Goal: Feedback & Contribution: Leave review/rating

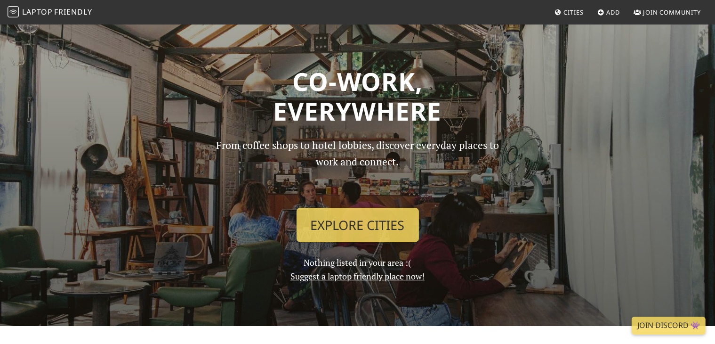
click at [356, 277] on link "Suggest a laptop friendly place now!" at bounding box center [357, 275] width 134 height 11
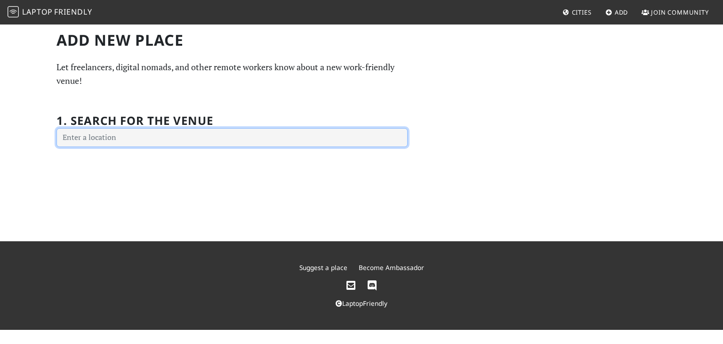
click at [198, 134] on input "text" at bounding box center [231, 137] width 351 height 19
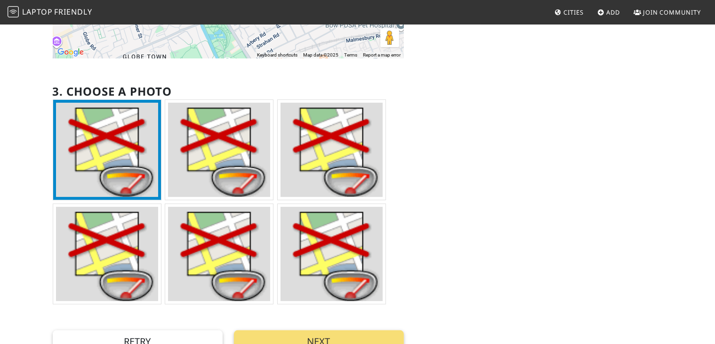
scroll to position [224, 0]
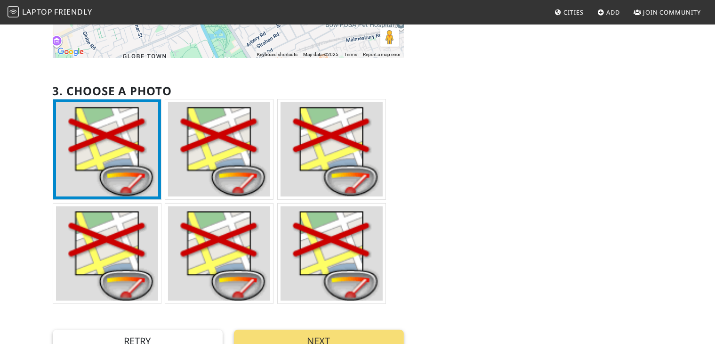
type input "Bàrd Books, Roman Road, London, UK"
click at [226, 170] on img at bounding box center [219, 149] width 102 height 94
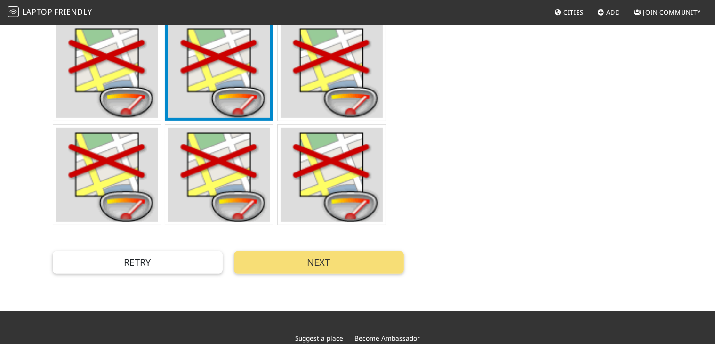
scroll to position [303, 0]
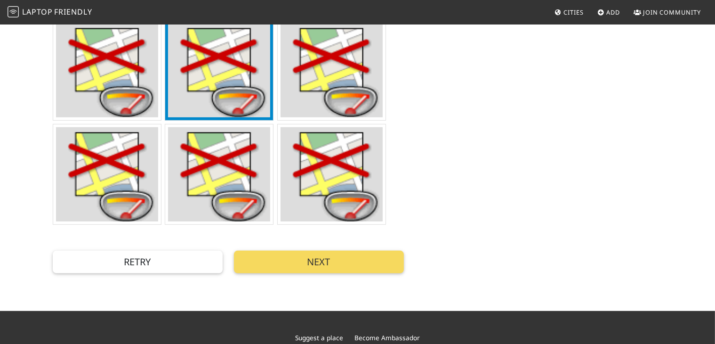
click at [319, 262] on button "Next" at bounding box center [319, 261] width 170 height 23
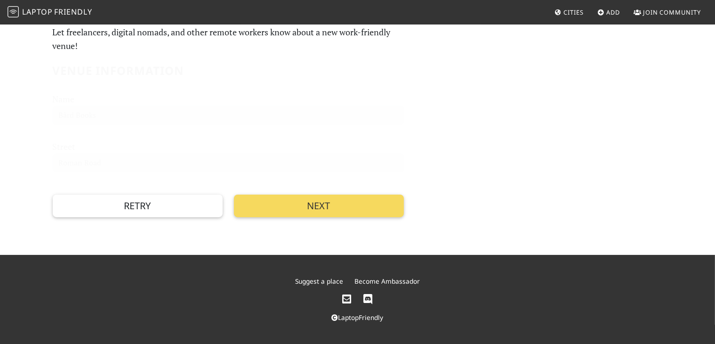
scroll to position [0, 0]
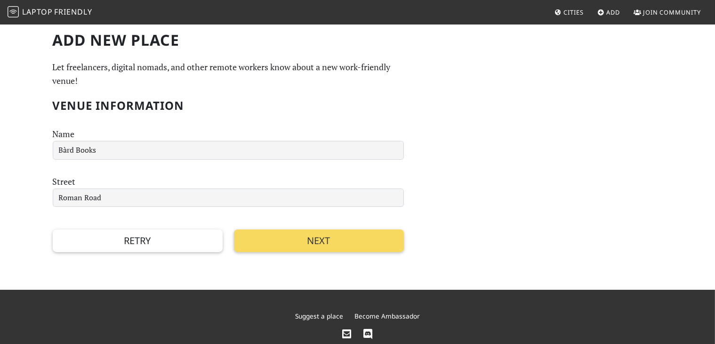
click at [271, 238] on button "Next" at bounding box center [319, 240] width 170 height 23
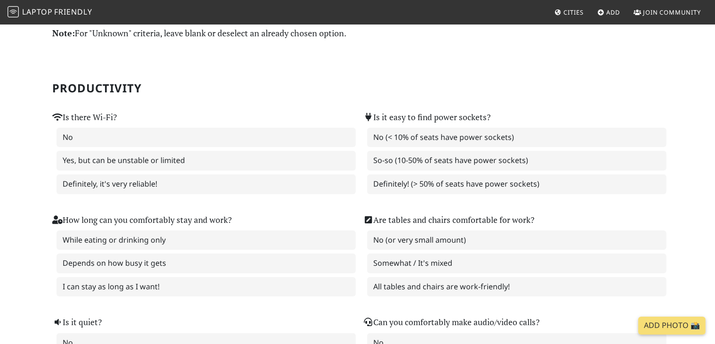
scroll to position [36, 0]
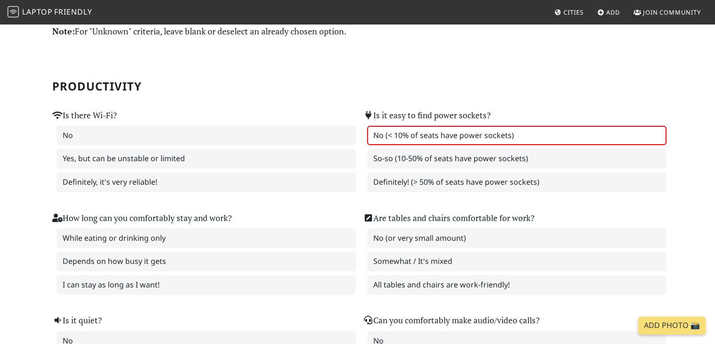
click at [405, 143] on label "No (< 10% of seats have power sockets)" at bounding box center [516, 136] width 299 height 20
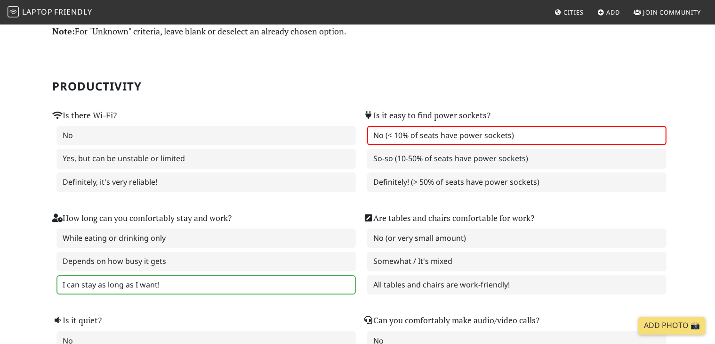
scroll to position [81, 0]
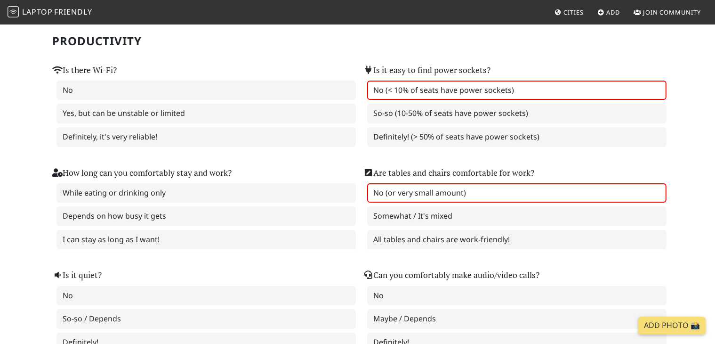
click at [422, 194] on label "No (or very small amount)" at bounding box center [516, 193] width 299 height 20
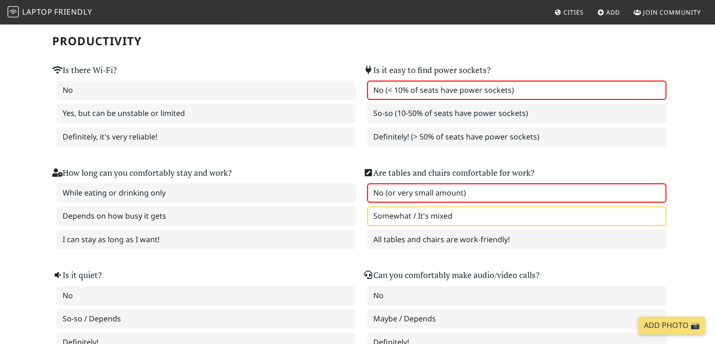
click at [418, 215] on label "Somewhat / It's mixed" at bounding box center [516, 216] width 299 height 20
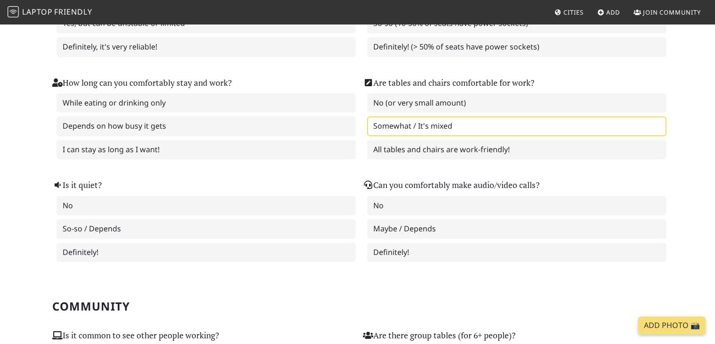
scroll to position [171, 0]
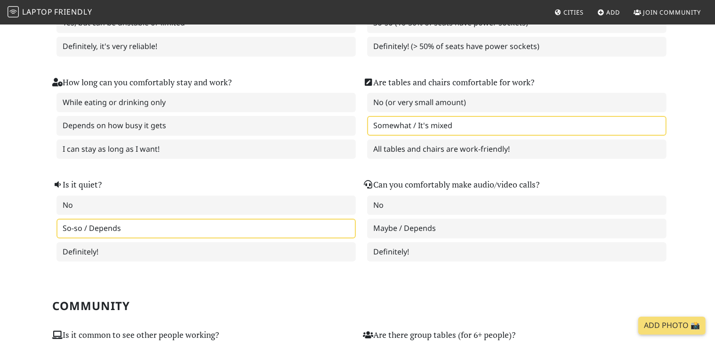
click at [276, 228] on label "So-so / Depends" at bounding box center [205, 228] width 299 height 20
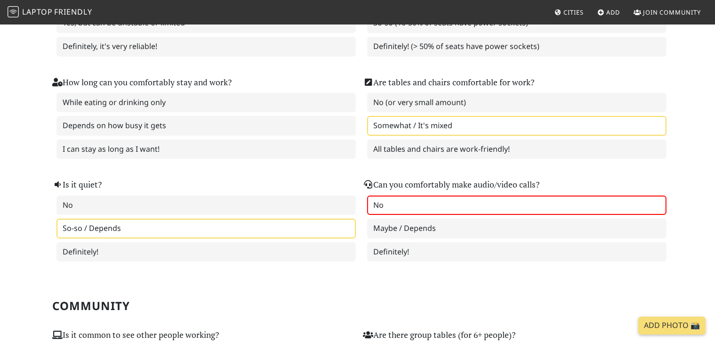
click at [399, 206] on label "No" at bounding box center [516, 205] width 299 height 20
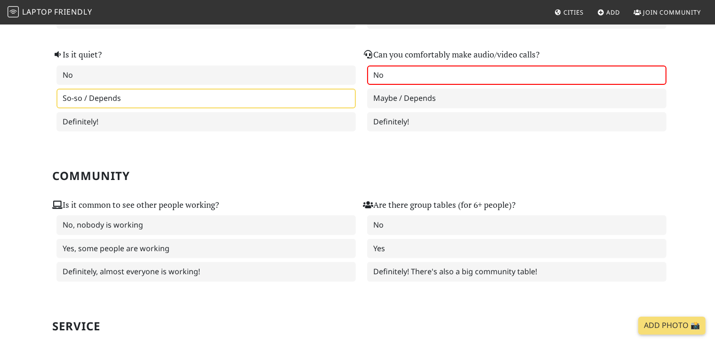
scroll to position [310, 0]
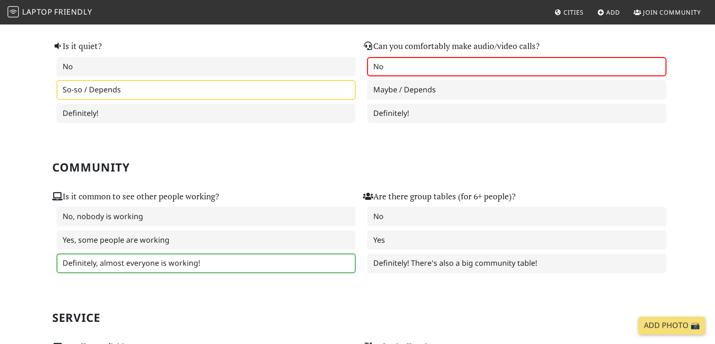
click at [250, 253] on label "Definitely, almost everyone is working!" at bounding box center [205, 263] width 299 height 20
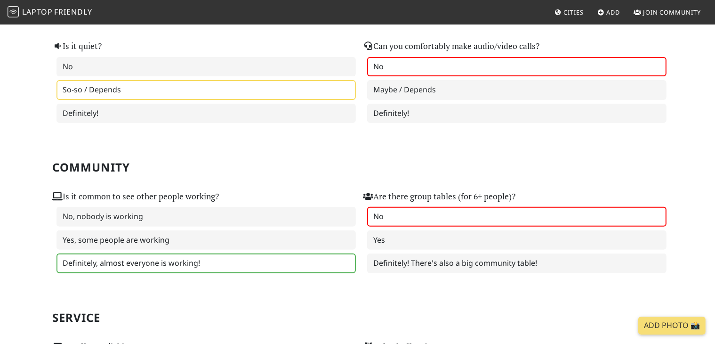
click at [389, 214] on label "No" at bounding box center [516, 217] width 299 height 20
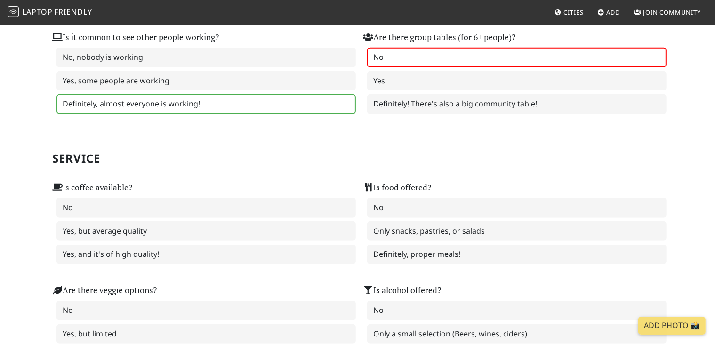
scroll to position [470, 0]
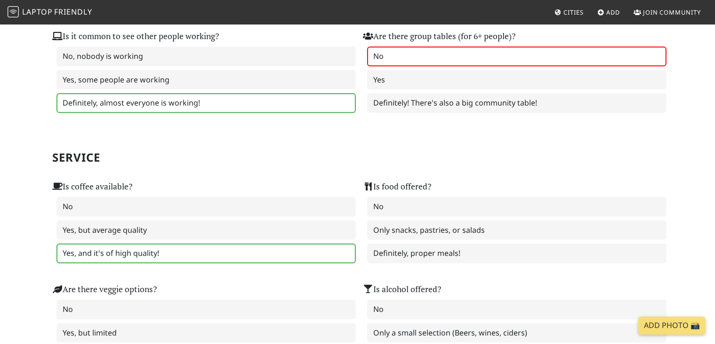
click at [286, 252] on label "Yes, and it's of high quality!" at bounding box center [205, 253] width 299 height 20
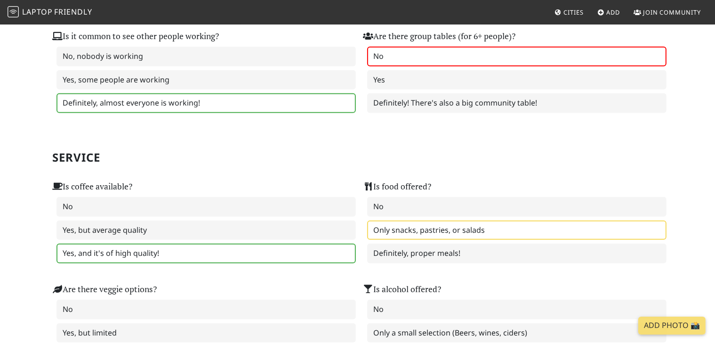
click at [399, 226] on label "Only snacks, pastries, or salads" at bounding box center [516, 230] width 299 height 20
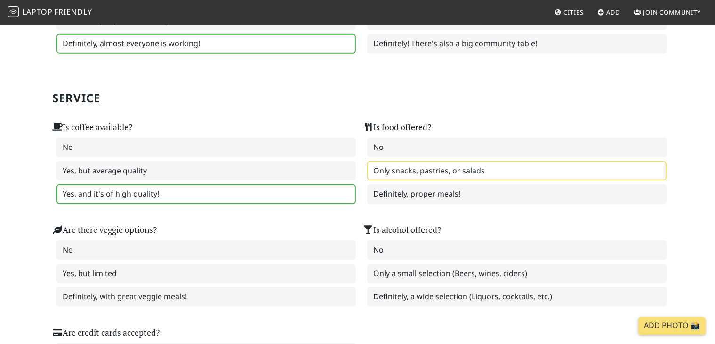
scroll to position [565, 0]
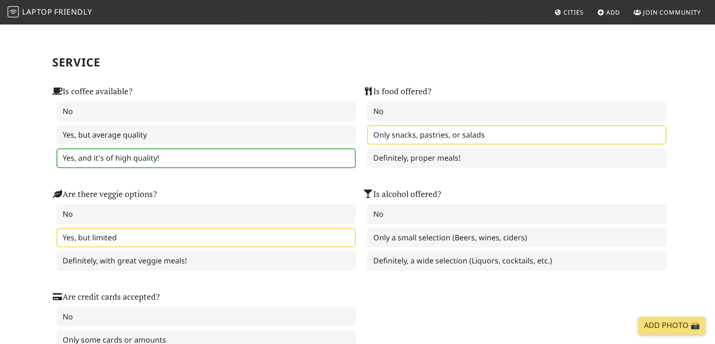
click at [262, 230] on label "Yes, but limited" at bounding box center [205, 238] width 299 height 20
drag, startPoint x: 420, startPoint y: 245, endPoint x: 390, endPoint y: 292, distance: 55.9
click at [390, 292] on div "Is coffee available? No Yes, but average quality Yes, and it's of high quality!…" at bounding box center [357, 223] width 621 height 308
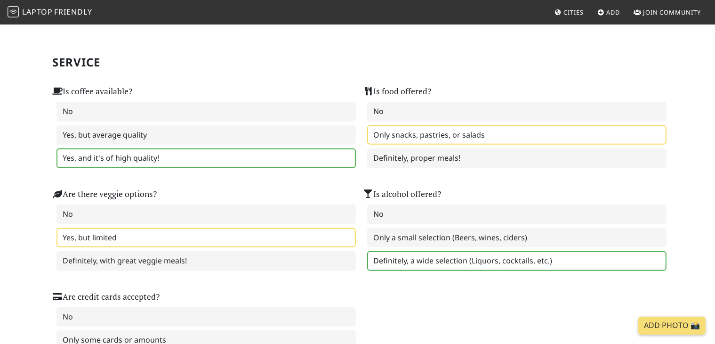
click at [403, 251] on label "Definitely, a wide selection (Liquors, cocktails, etc.)" at bounding box center [516, 261] width 299 height 20
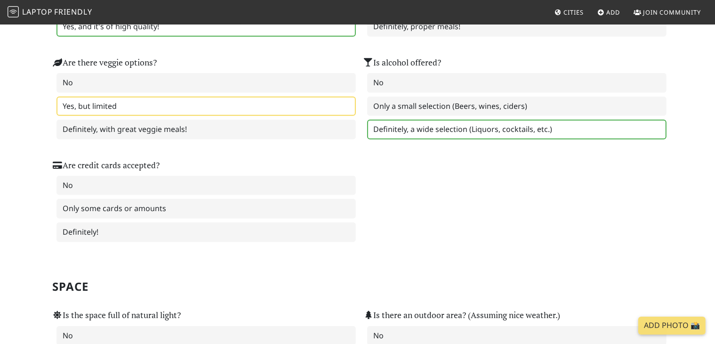
scroll to position [696, 0]
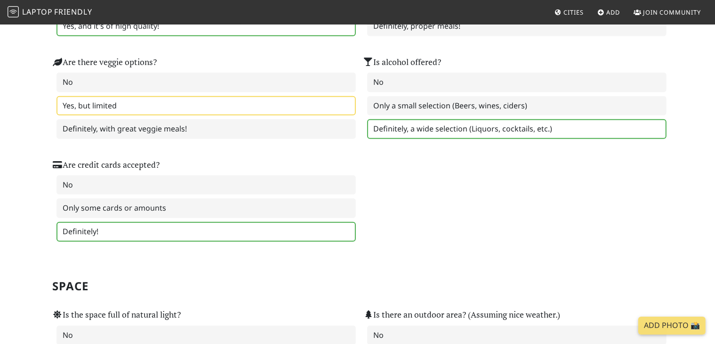
click at [287, 222] on label "Definitely!" at bounding box center [205, 232] width 299 height 20
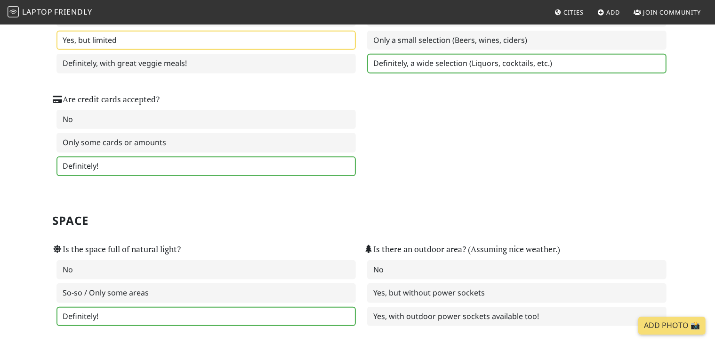
scroll to position [762, 0]
click at [299, 306] on label "Definitely!" at bounding box center [205, 316] width 299 height 20
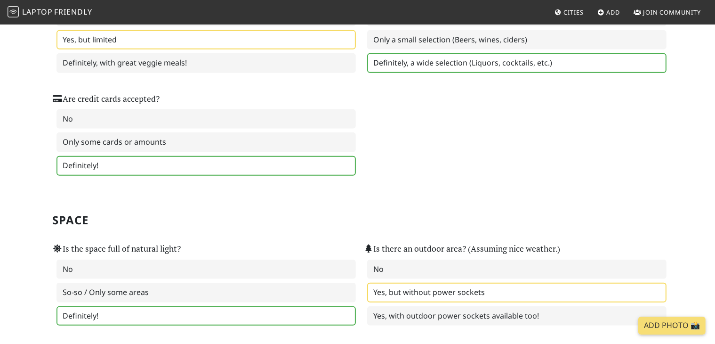
click at [398, 285] on label "Yes, but without power sockets" at bounding box center [516, 292] width 299 height 20
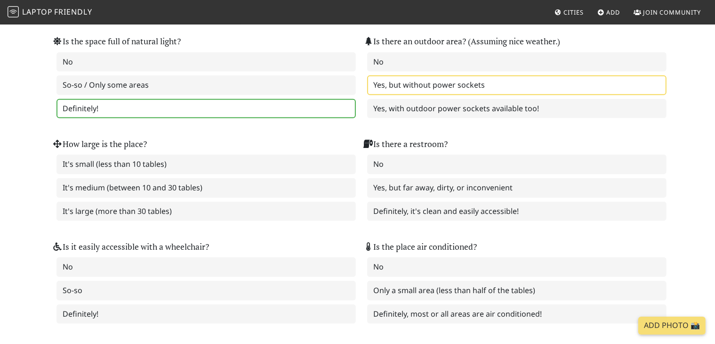
scroll to position [971, 0]
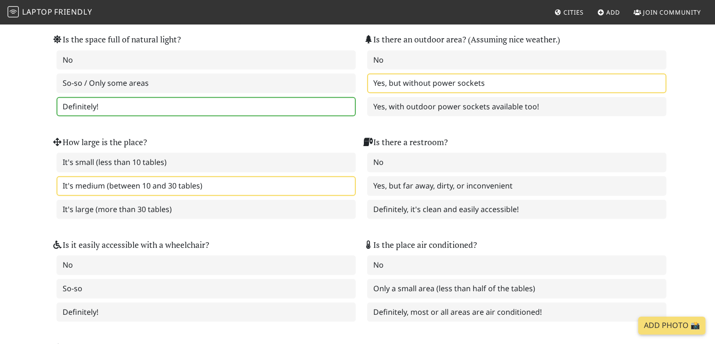
click at [277, 178] on label "It's medium (between 10 and 30 tables)" at bounding box center [205, 186] width 299 height 20
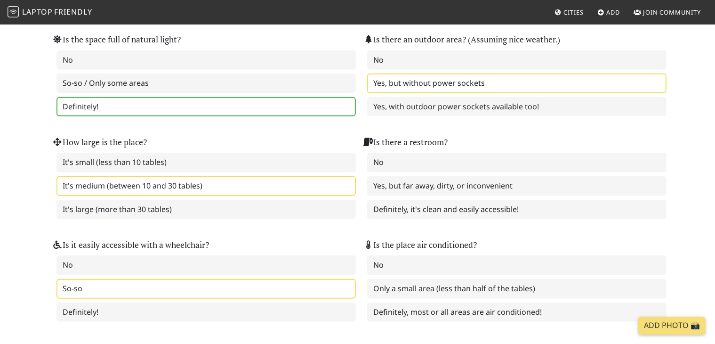
click at [101, 281] on label "So-so" at bounding box center [205, 289] width 299 height 20
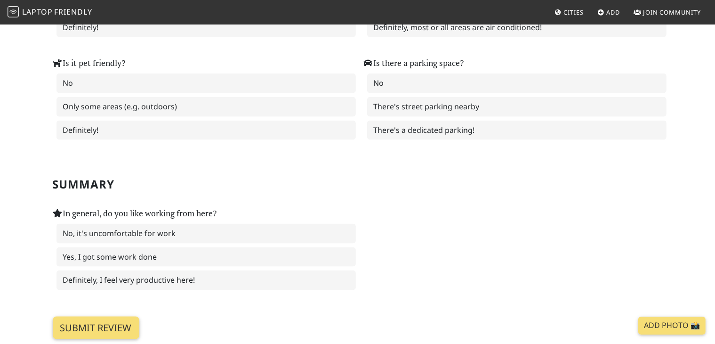
scroll to position [1260, 0]
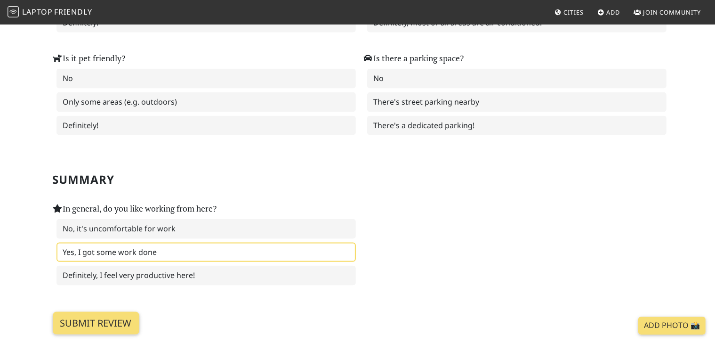
click at [277, 242] on label "Yes, I got some work done" at bounding box center [205, 252] width 299 height 20
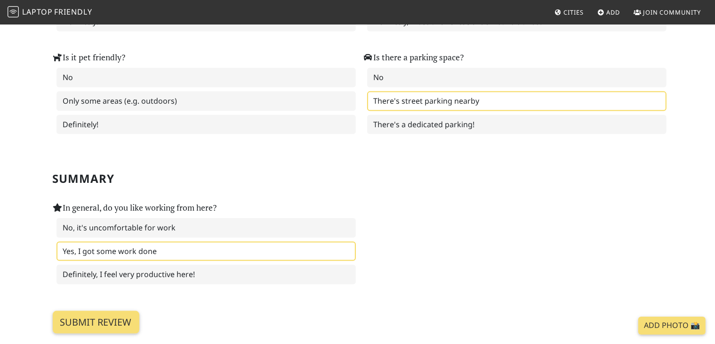
click at [396, 91] on label "There's street parking nearby" at bounding box center [516, 101] width 299 height 20
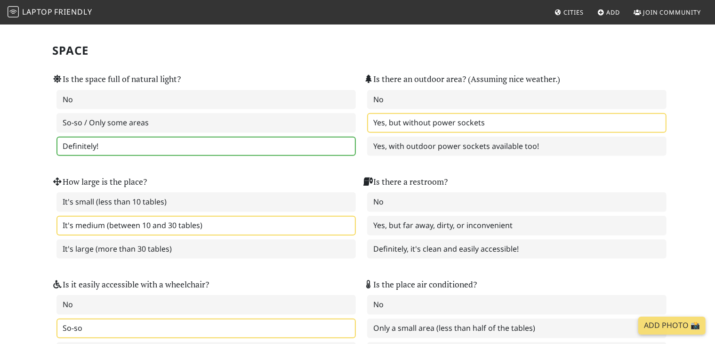
scroll to position [930, 0]
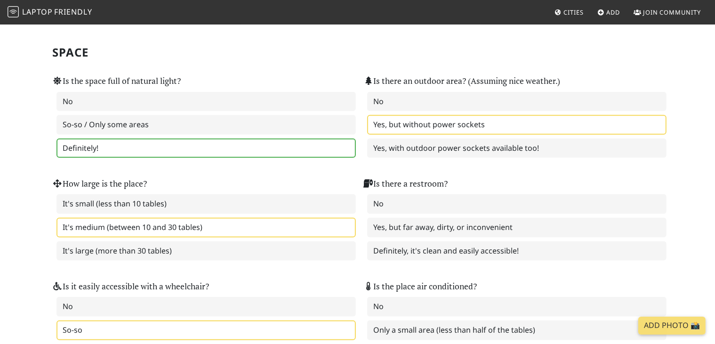
click at [226, 163] on div "How large is the place? It's small (less than 10 tables) It's medium (between 1…" at bounding box center [202, 212] width 311 height 103
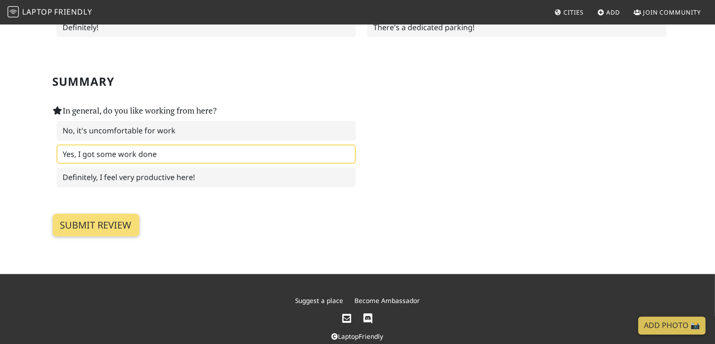
scroll to position [1360, 0]
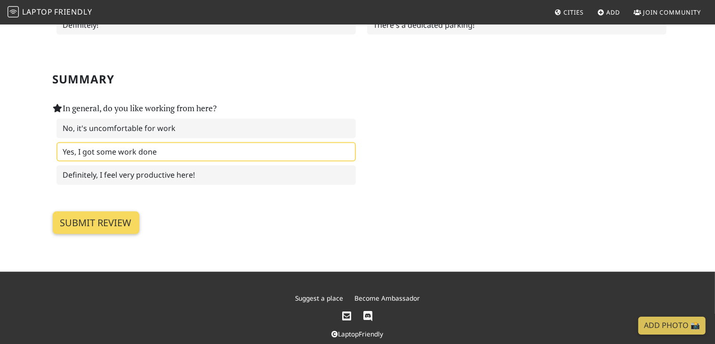
click at [108, 211] on input "Submit review" at bounding box center [96, 222] width 87 height 23
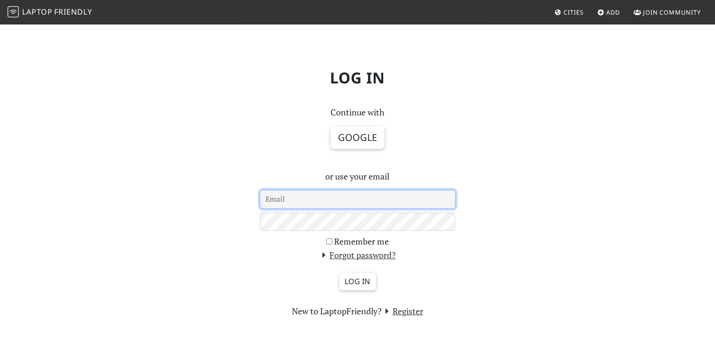
type input "harryjh08@hotmail.co.uk"
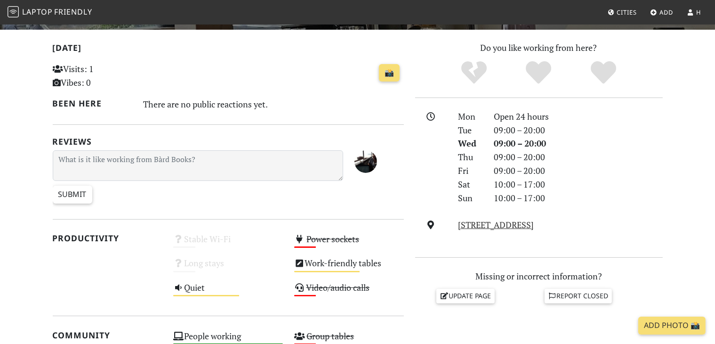
scroll to position [191, 0]
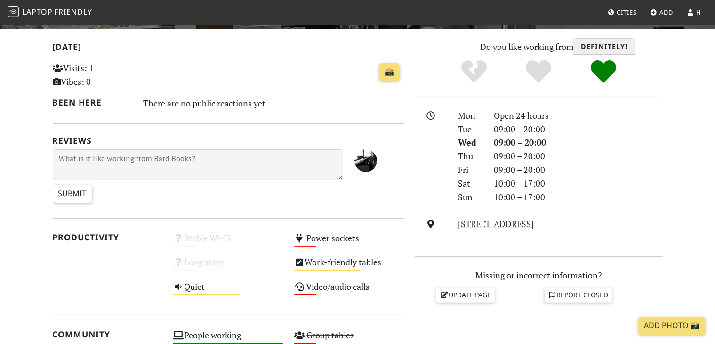
click at [605, 68] on icon "Definitely!" at bounding box center [603, 71] width 25 height 25
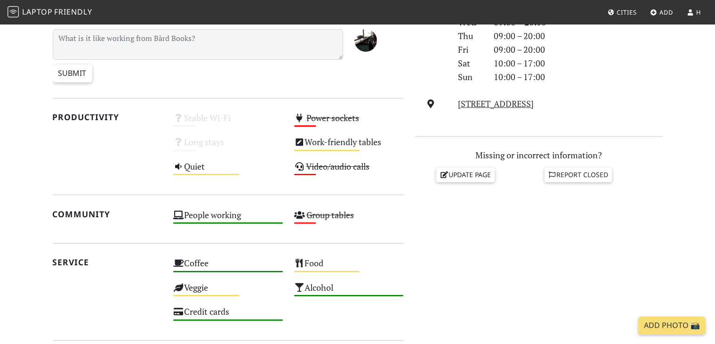
scroll to position [312, 0]
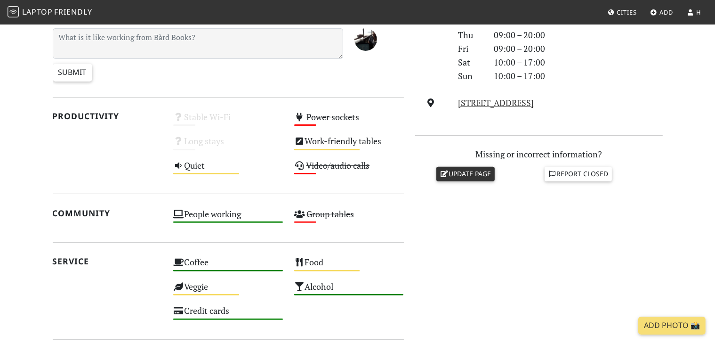
click at [471, 172] on link "Update page" at bounding box center [465, 174] width 58 height 14
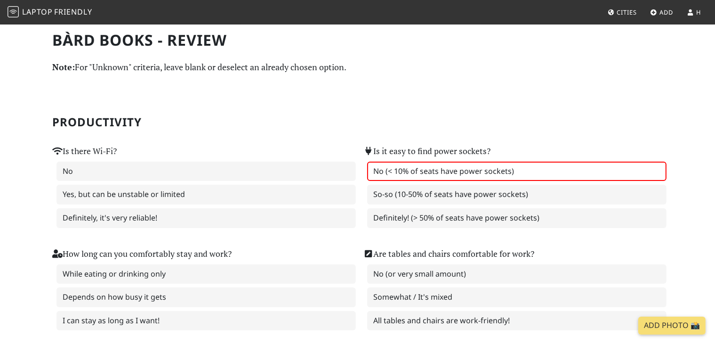
click at [399, 170] on label "No (< 10% of seats have power sockets)" at bounding box center [516, 171] width 299 height 20
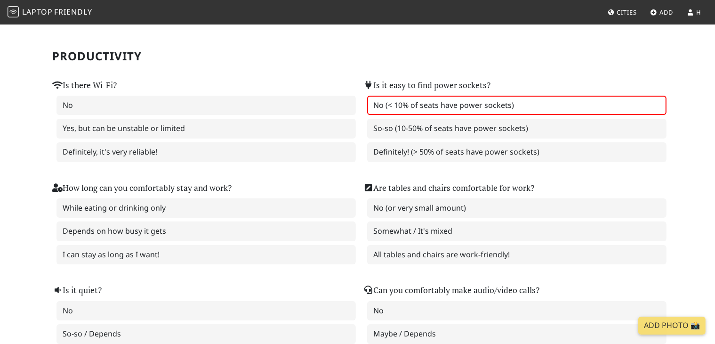
scroll to position [68, 0]
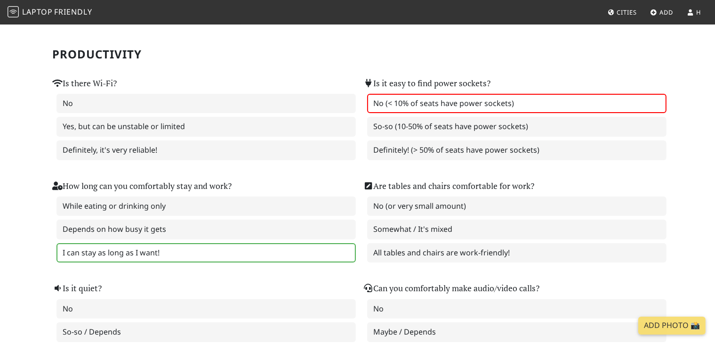
click at [297, 248] on label "I can stay as long as I want!" at bounding box center [205, 253] width 299 height 20
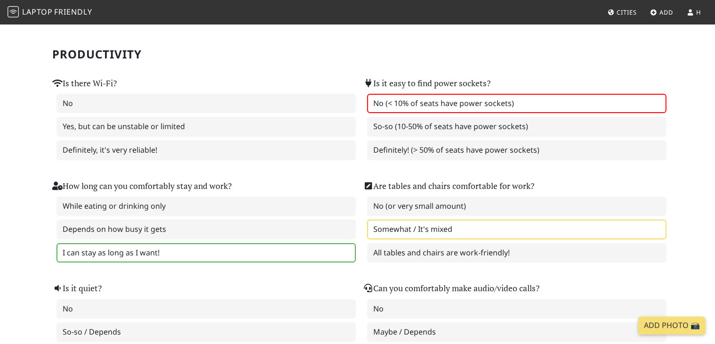
click at [407, 232] on label "Somewhat / It's mixed" at bounding box center [516, 229] width 299 height 20
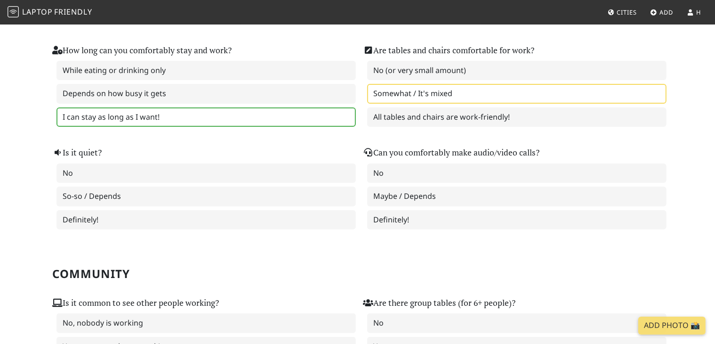
scroll to position [212, 0]
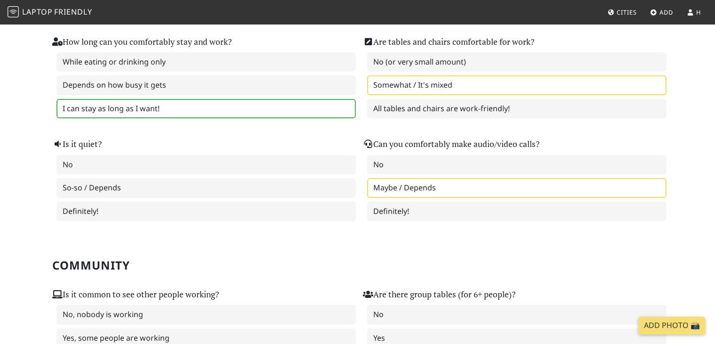
click at [389, 185] on label "Maybe / Depends" at bounding box center [516, 188] width 299 height 20
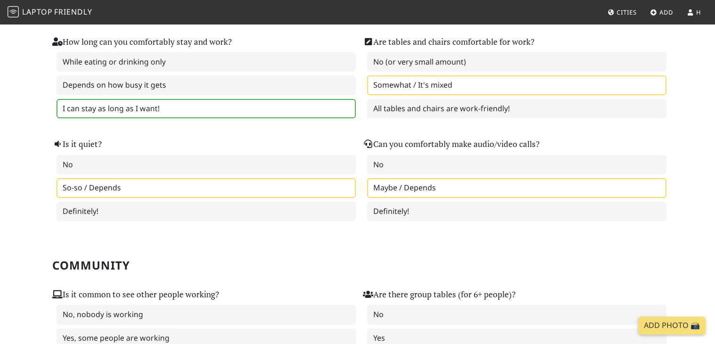
click at [267, 189] on label "So-so / Depends" at bounding box center [205, 188] width 299 height 20
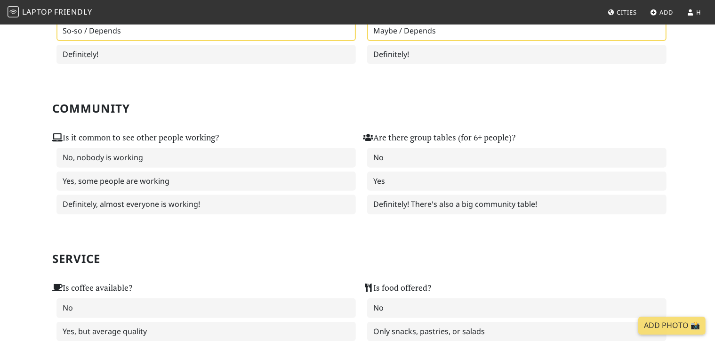
scroll to position [370, 0]
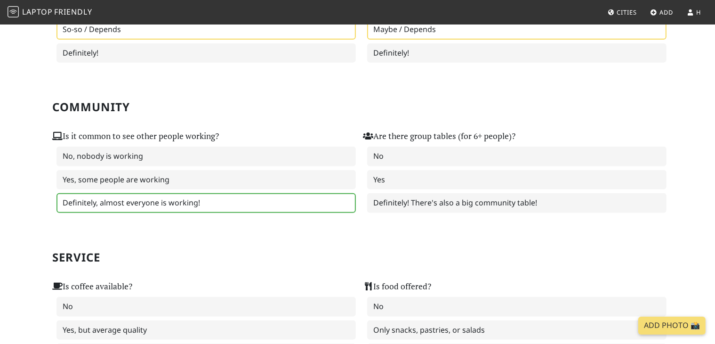
click at [256, 198] on label "Definitely, almost everyone is working!" at bounding box center [205, 203] width 299 height 20
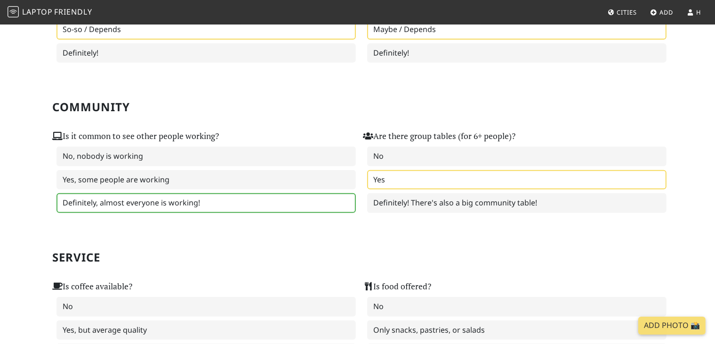
click at [413, 180] on label "Yes" at bounding box center [516, 180] width 299 height 20
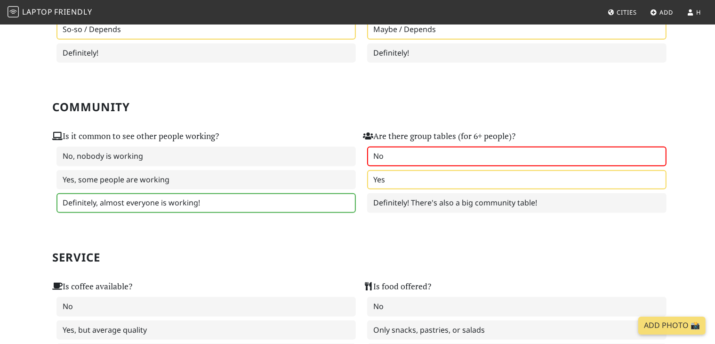
click at [400, 146] on label "No" at bounding box center [516, 156] width 299 height 20
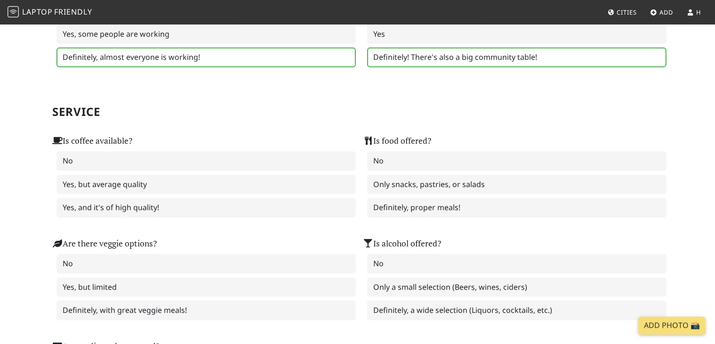
scroll to position [517, 0]
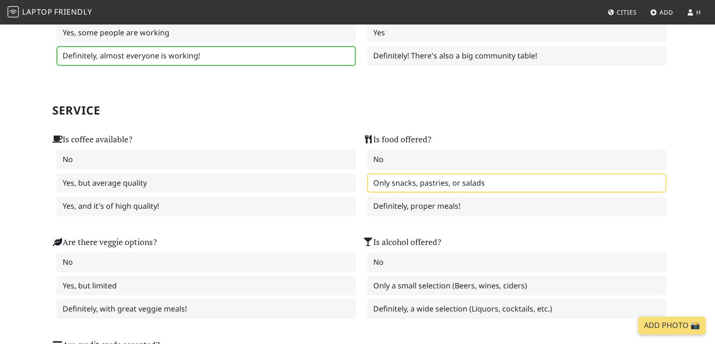
click at [395, 180] on label "Only snacks, pastries, or salads" at bounding box center [516, 183] width 299 height 20
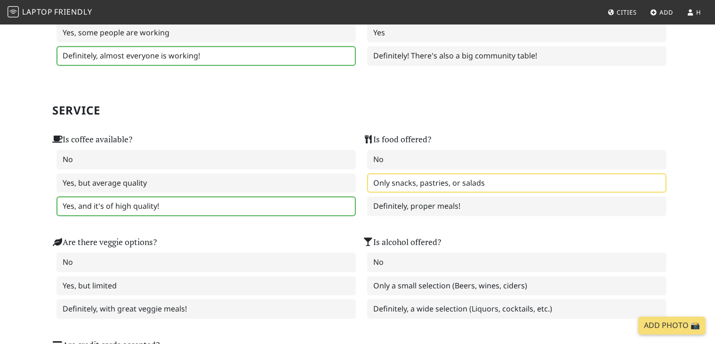
click at [274, 196] on label "Yes, and it's of high quality!" at bounding box center [205, 206] width 299 height 20
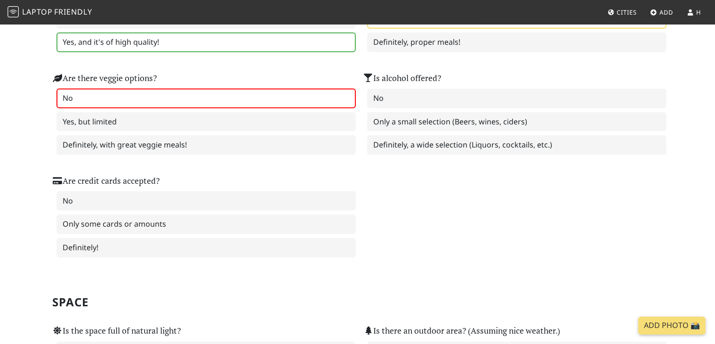
scroll to position [687, 0]
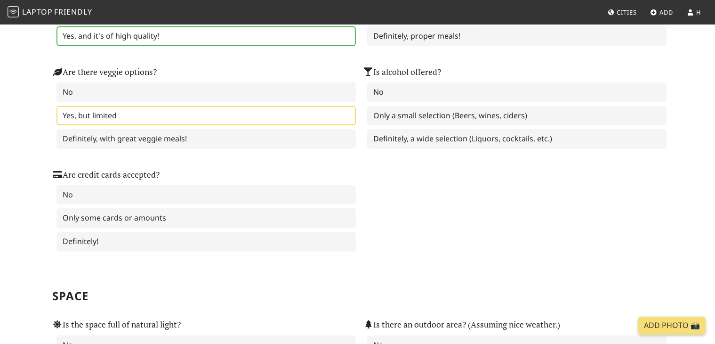
click at [243, 112] on label "Yes, but limited" at bounding box center [205, 116] width 299 height 20
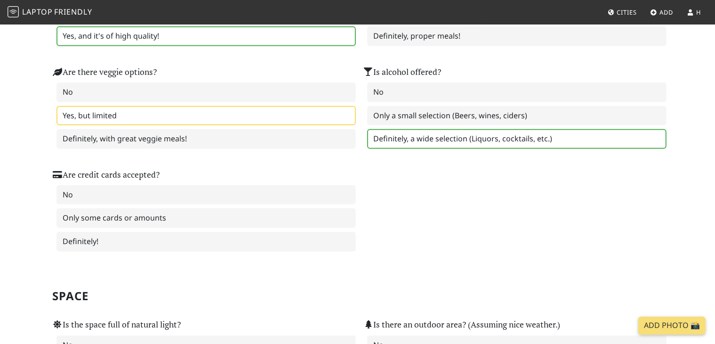
click at [397, 129] on label "Definitely, a wide selection (Liquors, cocktails, etc.)" at bounding box center [516, 139] width 299 height 20
click at [245, 243] on div "Are credit cards accepted? No Only some cards or amounts Definitely!" at bounding box center [202, 203] width 311 height 103
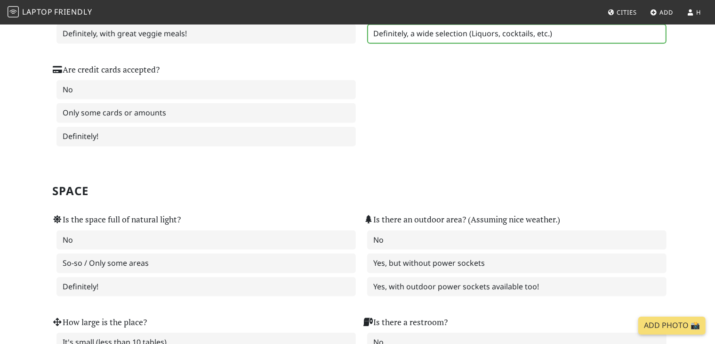
scroll to position [841, 0]
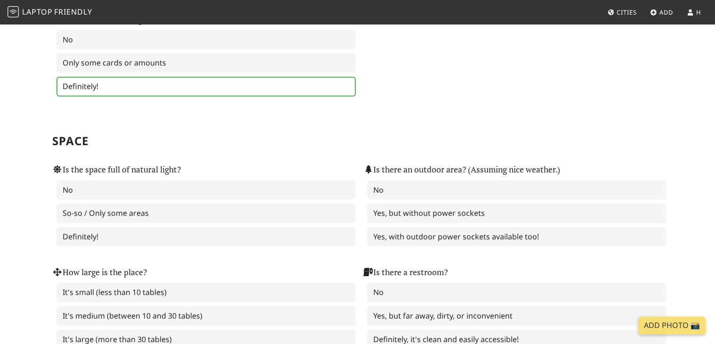
click at [182, 77] on label "Definitely!" at bounding box center [205, 87] width 299 height 20
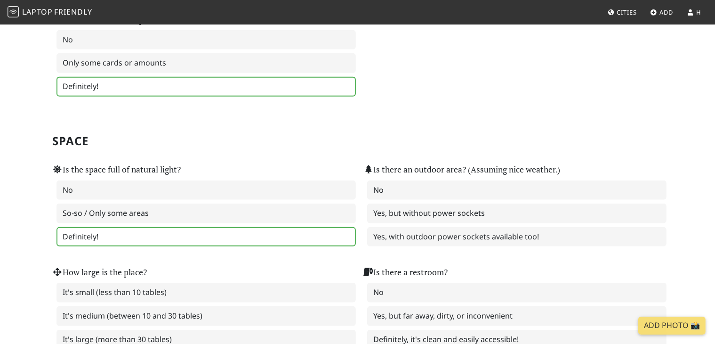
click at [175, 231] on label "Definitely!" at bounding box center [205, 237] width 299 height 20
click at [424, 208] on label "Yes, but without power sockets" at bounding box center [516, 213] width 299 height 20
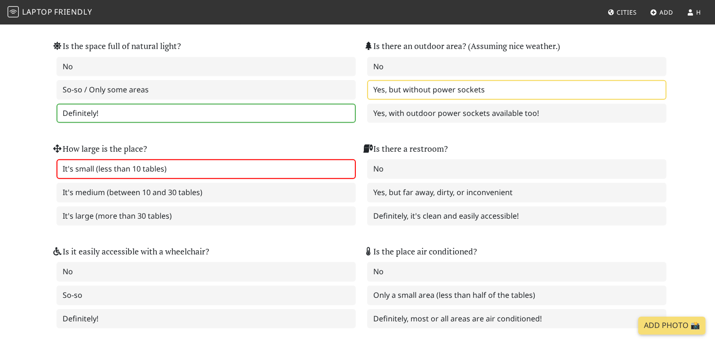
scroll to position [973, 0]
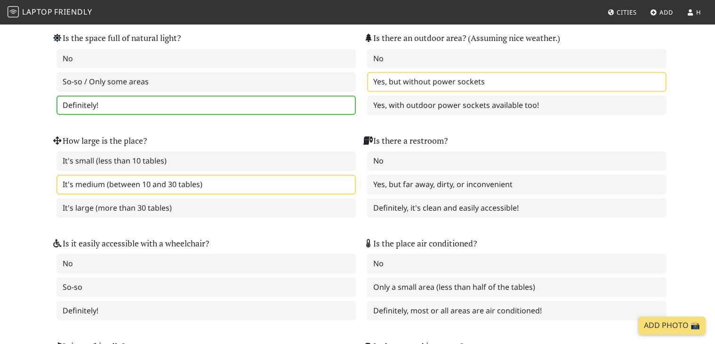
click at [267, 175] on label "It's medium (between 10 and 30 tables)" at bounding box center [205, 185] width 299 height 20
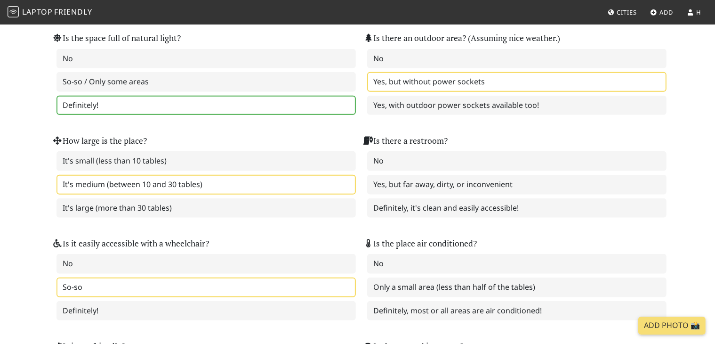
click at [249, 277] on label "So-so" at bounding box center [205, 287] width 299 height 20
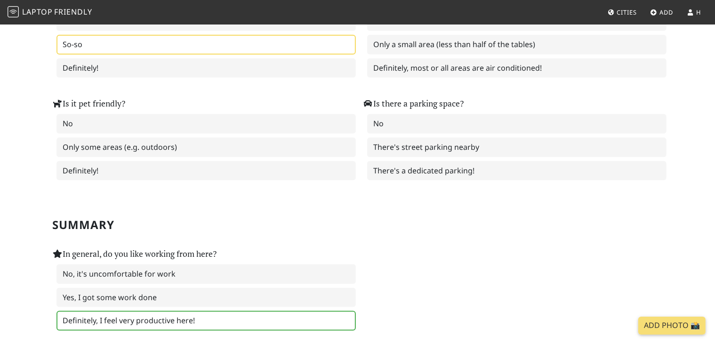
scroll to position [1222, 0]
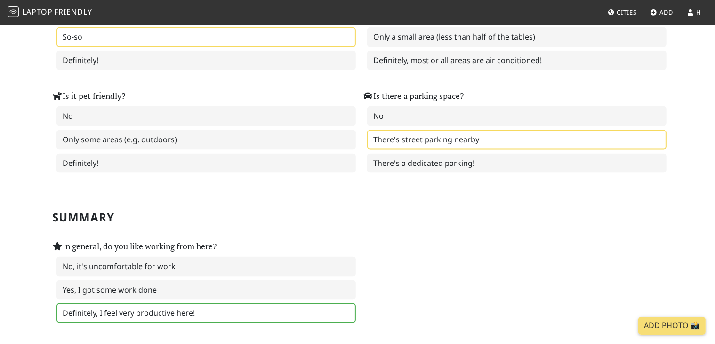
click at [399, 130] on label "There's street parking nearby" at bounding box center [516, 140] width 299 height 20
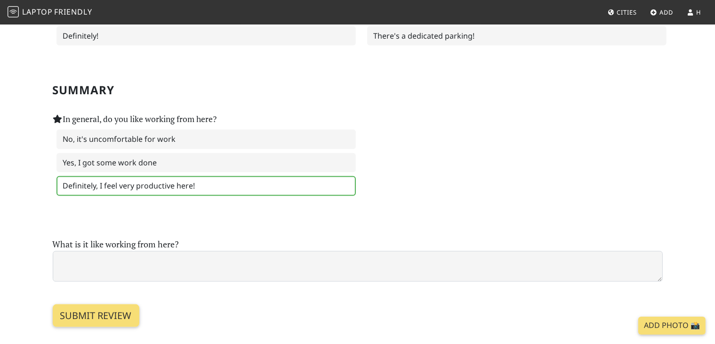
scroll to position [1350, 0]
click at [113, 304] on input "Submit review" at bounding box center [96, 314] width 87 height 23
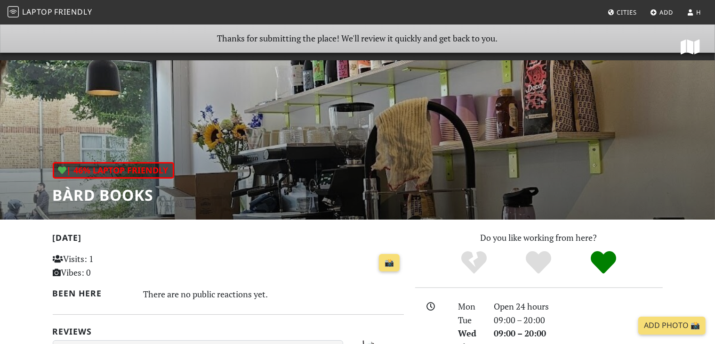
click at [696, 50] on icon at bounding box center [689, 47] width 19 height 17
